Goal: Information Seeking & Learning: Learn about a topic

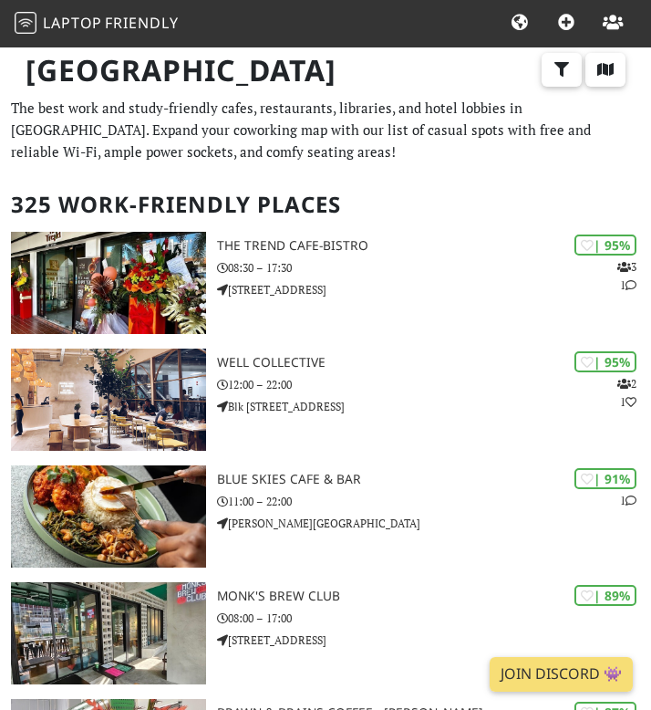
click at [564, 18] on icon at bounding box center [567, 23] width 20 height 16
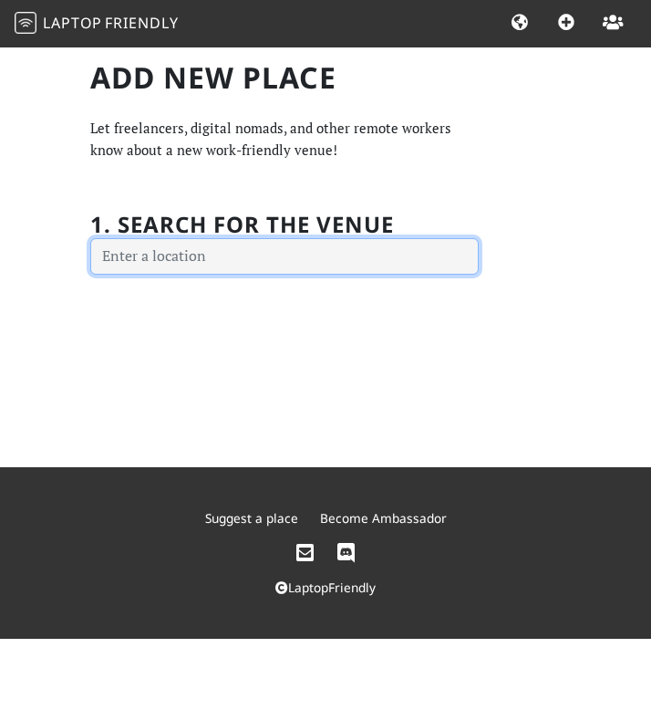
click at [181, 260] on input "text" at bounding box center [284, 256] width 389 height 36
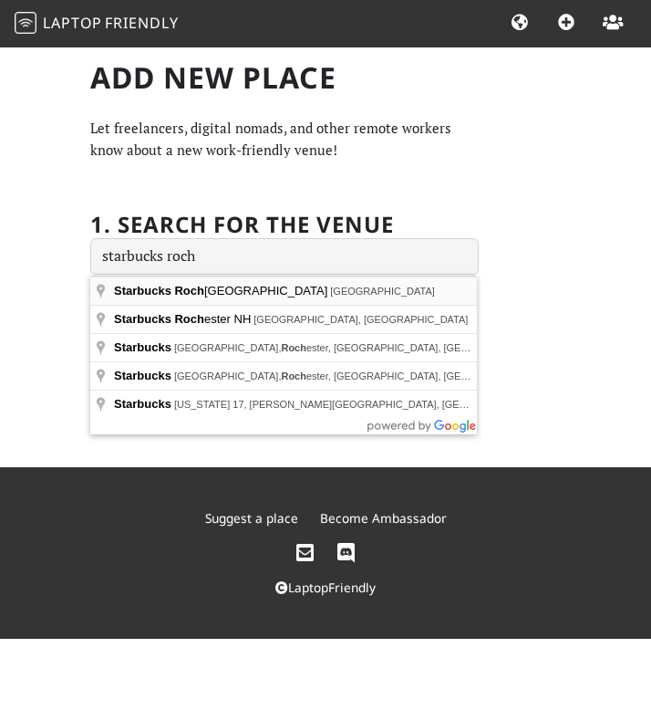
type input "Rochester Drive, Starbucks Rochester Park, Singapore"
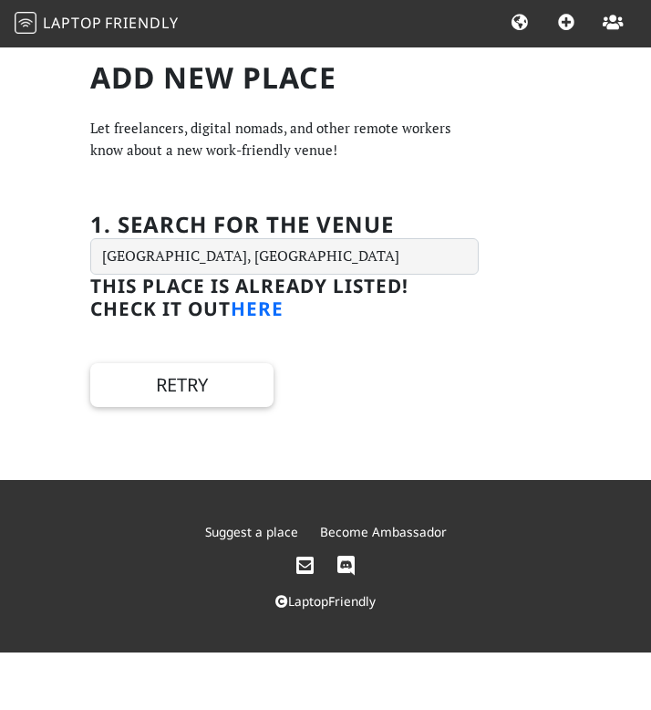
click at [253, 317] on link "here" at bounding box center [257, 309] width 53 height 26
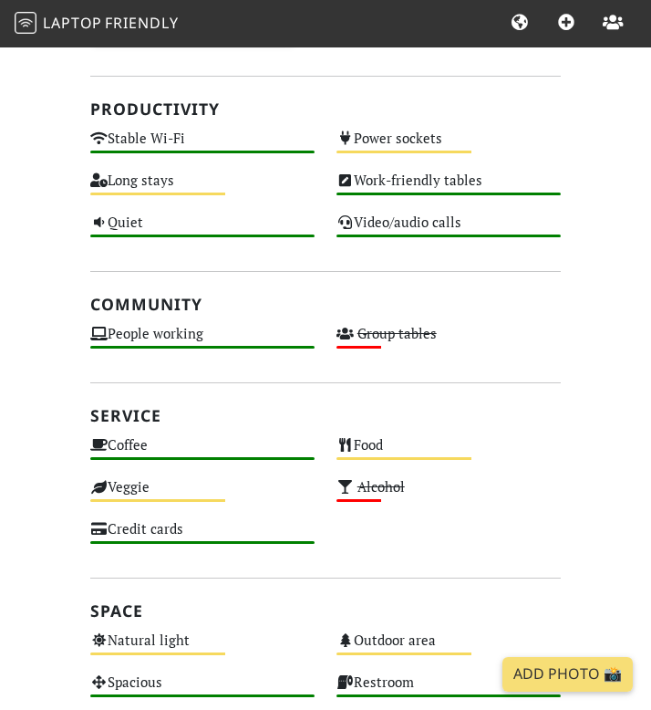
scroll to position [682, 0]
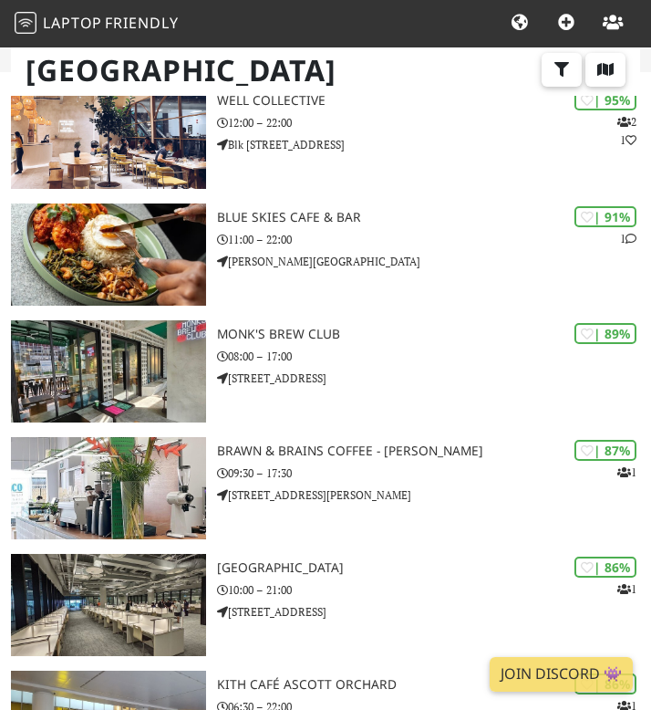
scroll to position [499, 0]
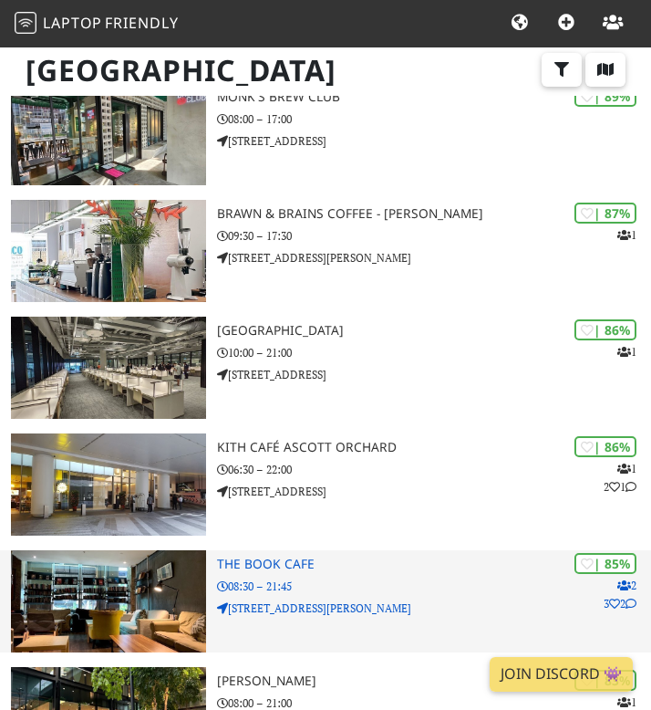
click at [270, 566] on h3 "The Book Cafe" at bounding box center [434, 565] width 434 height 16
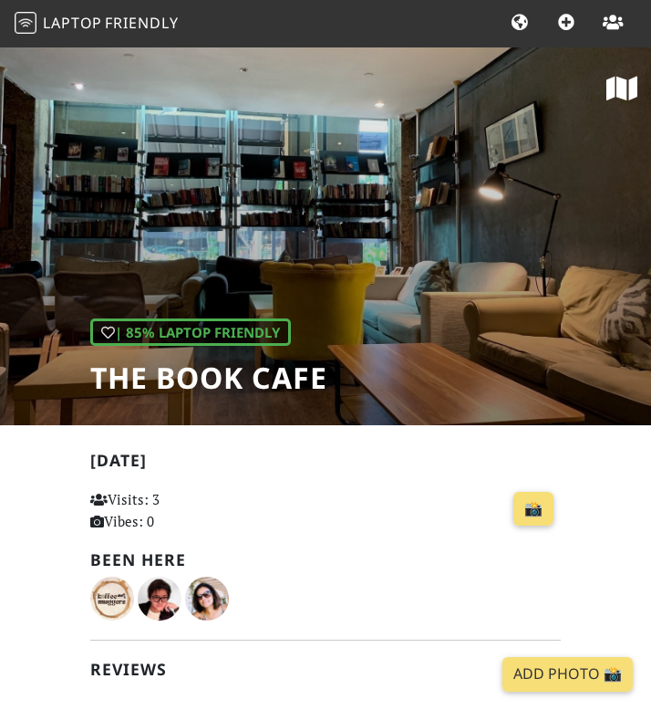
click at [341, 542] on div "📸" at bounding box center [408, 515] width 328 height 62
